Goal: Information Seeking & Learning: Learn about a topic

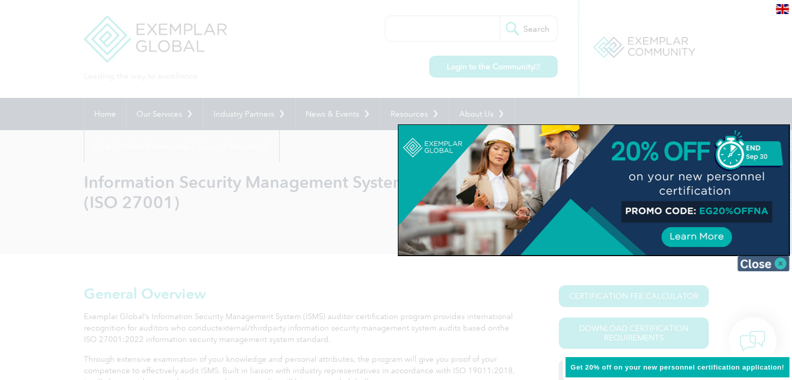
click at [781, 263] on img at bounding box center [763, 264] width 52 height 16
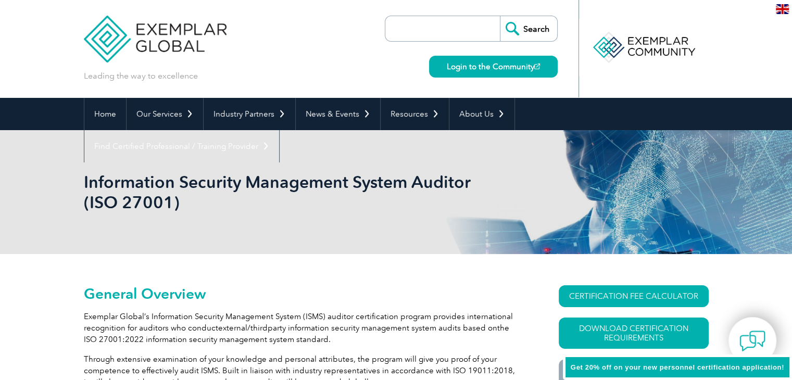
click at [362, 323] on span "party information security management system audits based on" at bounding box center [383, 327] width 230 height 9
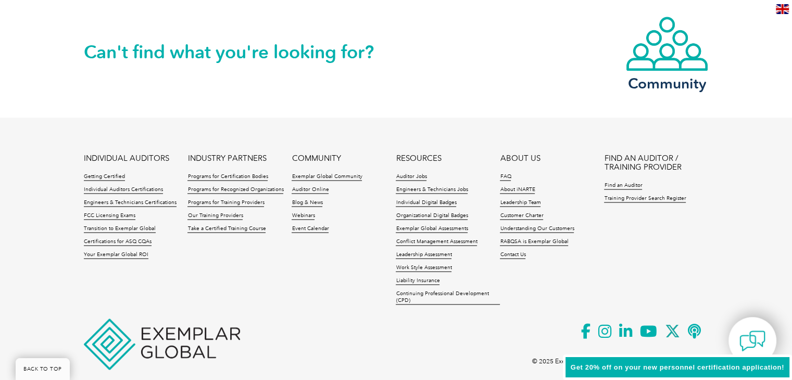
scroll to position [1361, 0]
